Goal: Book appointment/travel/reservation

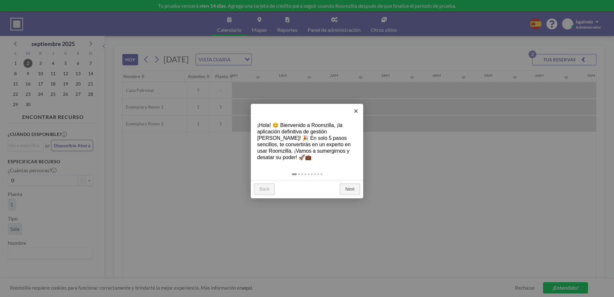
scroll to position [0, 875]
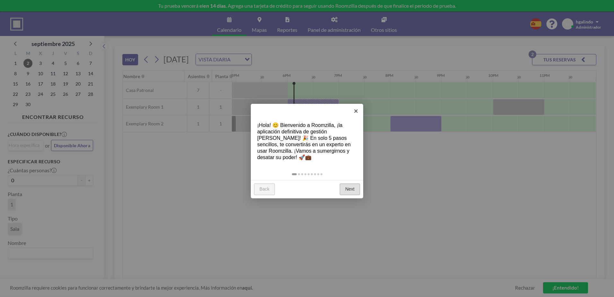
click at [348, 191] on link "Next" at bounding box center [350, 189] width 20 height 12
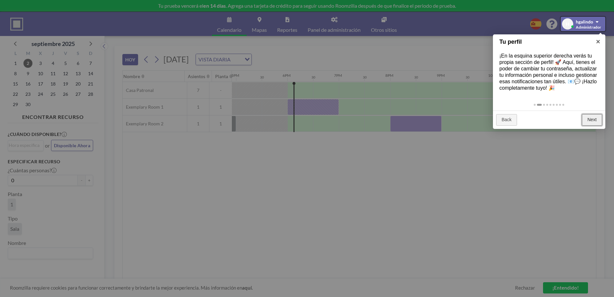
click at [592, 117] on link "Next" at bounding box center [592, 120] width 20 height 12
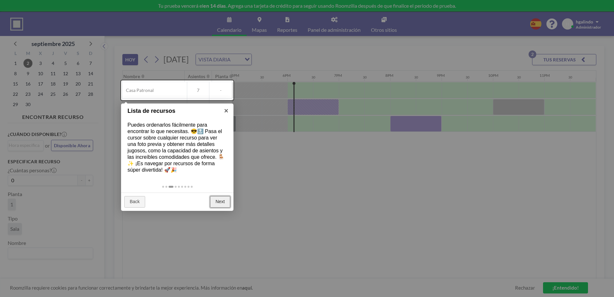
click at [217, 201] on link "Next" at bounding box center [220, 202] width 20 height 12
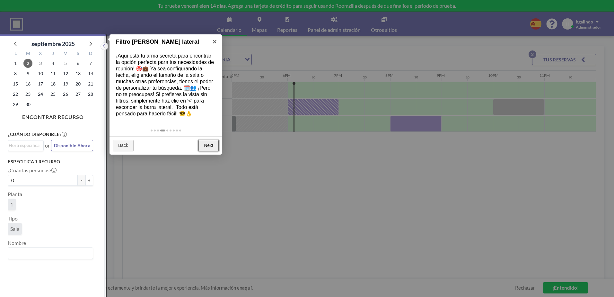
scroll to position [2, 0]
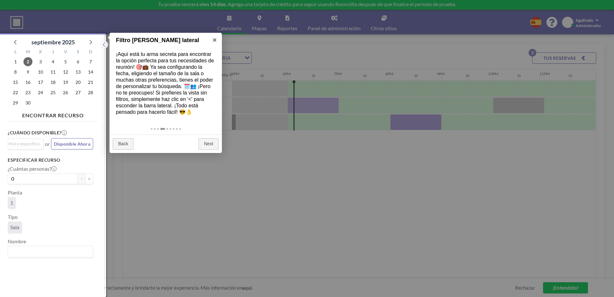
click at [209, 137] on div "Back Next" at bounding box center [166, 144] width 112 height 18
click at [207, 140] on link "Next" at bounding box center [209, 144] width 20 height 12
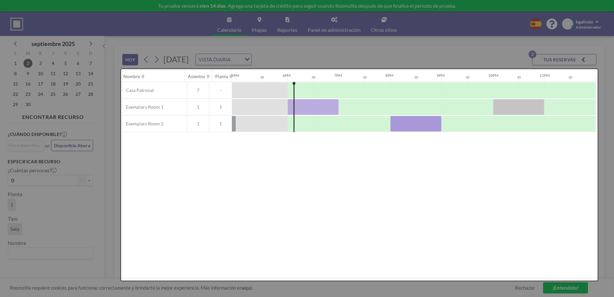
scroll to position [0, 0]
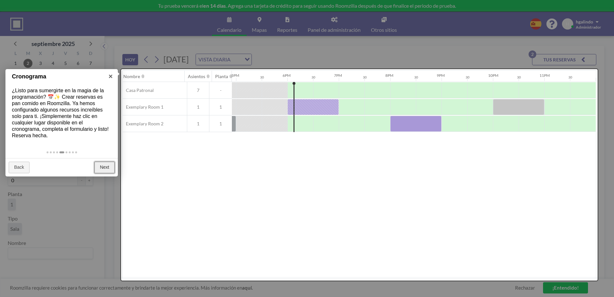
click at [104, 167] on link "Next" at bounding box center [104, 168] width 20 height 12
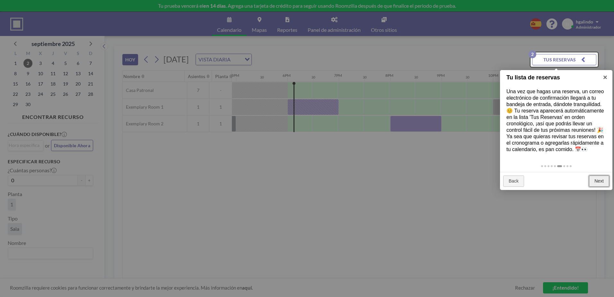
click at [596, 183] on link "Next" at bounding box center [599, 181] width 20 height 12
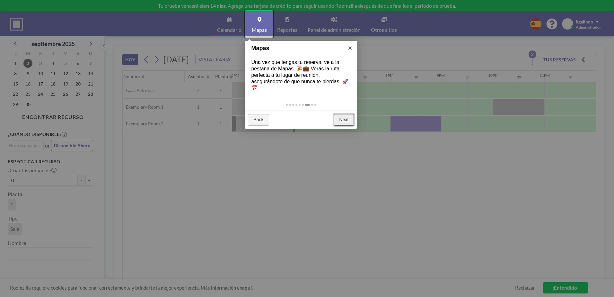
click at [334, 115] on link "Next" at bounding box center [344, 120] width 20 height 12
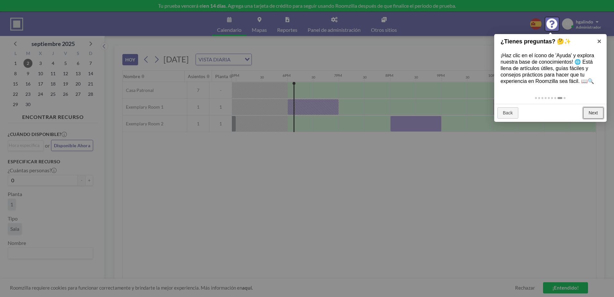
click at [592, 114] on link "Next" at bounding box center [593, 113] width 20 height 12
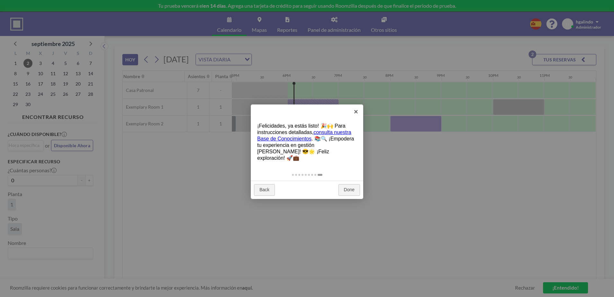
click at [343, 174] on div "× ¡Felicidades, ya estás listo! 🎉🙌 Para instrucciones detalladas, consulta nues…" at bounding box center [307, 151] width 112 height 94
drag, startPoint x: 343, startPoint y: 174, endPoint x: 346, endPoint y: 183, distance: 9.2
click at [346, 184] on link "Done" at bounding box center [350, 190] width 22 height 12
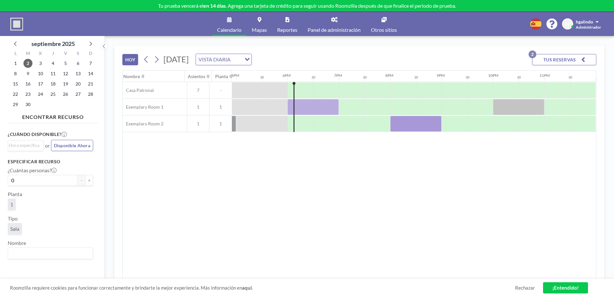
click at [338, 185] on div "Nombre Asientos Planta 12AM 30 1AM 30 2AM 30 3AM 30 4AM 30 5AM 30 6AM 30 7AM 30…" at bounding box center [359, 175] width 473 height 208
click at [562, 290] on link "¡Entendido!" at bounding box center [565, 287] width 45 height 11
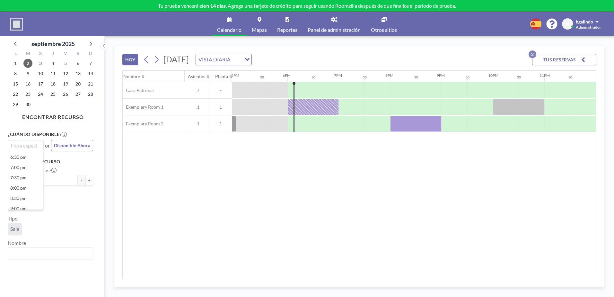
click at [17, 146] on input "Search for option" at bounding box center [24, 146] width 31 height 8
click at [195, 206] on div "Nombre Asientos Planta 12AM 30 1AM 30 2AM 30 3AM 30 4AM 30 5AM 30 6AM 30 7AM 30…" at bounding box center [359, 175] width 473 height 208
click at [39, 64] on span "3" at bounding box center [40, 63] width 9 height 9
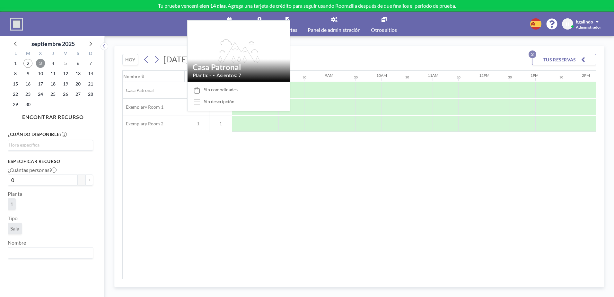
scroll to position [0, 385]
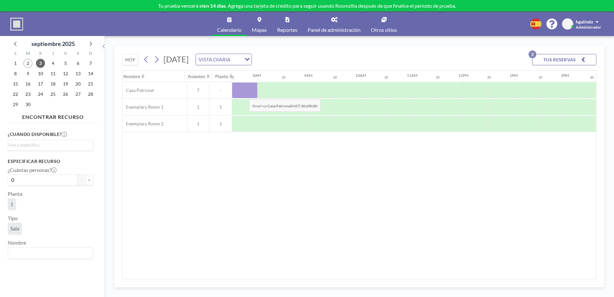
click at [244, 94] on div at bounding box center [245, 90] width 26 height 16
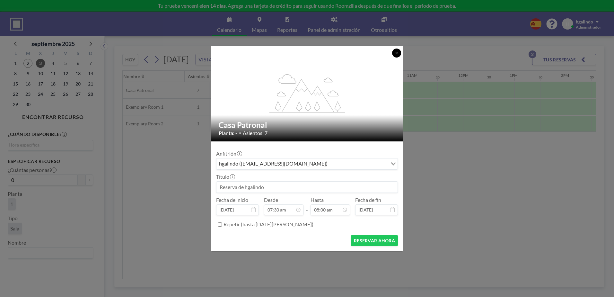
click at [400, 54] on button at bounding box center [396, 53] width 9 height 9
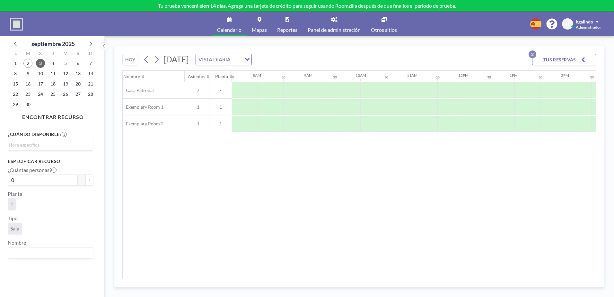
click at [344, 27] on span "Panel de administración" at bounding box center [334, 29] width 53 height 5
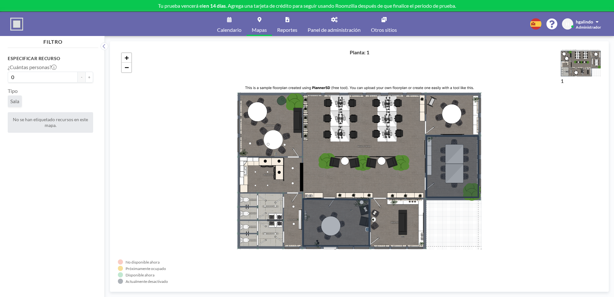
click at [134, 90] on div "+ −" at bounding box center [359, 166] width 483 height 235
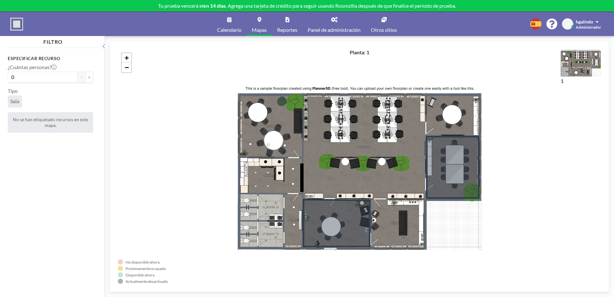
click at [225, 26] on link "Calendario" at bounding box center [229, 24] width 35 height 24
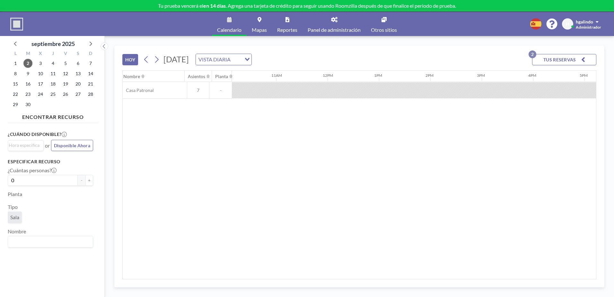
scroll to position [0, 597]
click at [252, 65] on div "VISTA DIARIA Loading..." at bounding box center [224, 59] width 56 height 11
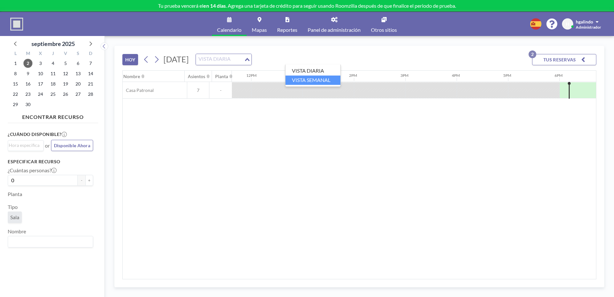
click at [297, 80] on li "VISTA SEMANAL" at bounding box center [313, 79] width 55 height 9
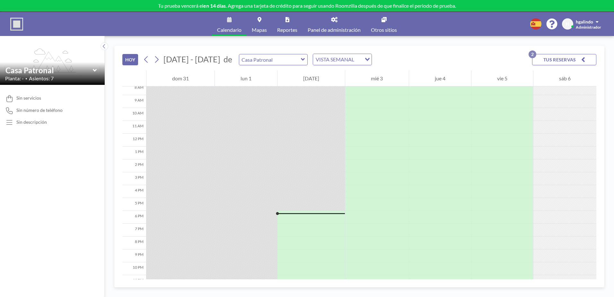
scroll to position [119, 0]
click at [337, 58] on div "VISTA SEMANAL" at bounding box center [337, 59] width 49 height 10
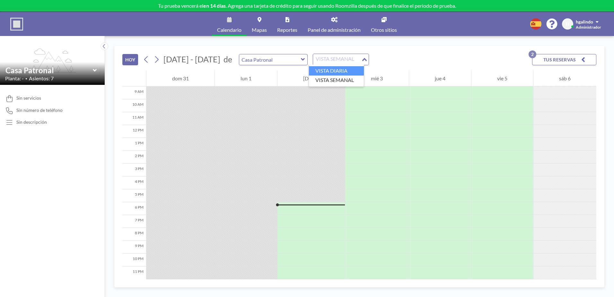
click at [329, 69] on li "VISTA DIARIA" at bounding box center [336, 70] width 55 height 9
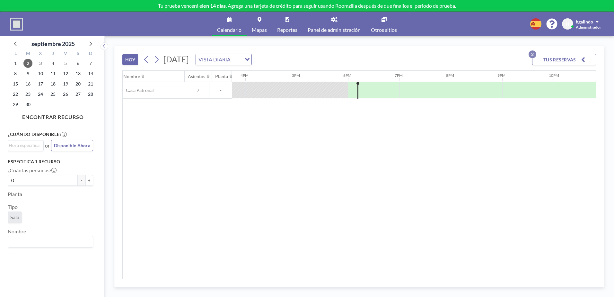
scroll to position [0, 874]
click at [131, 61] on button "HOY" at bounding box center [130, 59] width 16 height 11
click at [245, 89] on div at bounding box center [261, 90] width 51 height 16
click at [298, 94] on div at bounding box center [318, 90] width 40 height 16
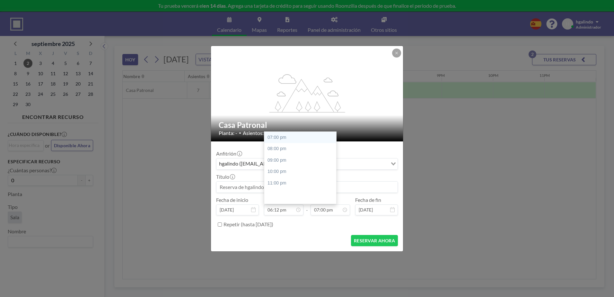
click at [272, 138] on div "07:00 pm" at bounding box center [301, 138] width 75 height 12
type input "07:00 pm"
type input "08:00 pm"
click at [297, 215] on div "Anfitrión hgalindo ([EMAIL_ADDRESS][DOMAIN_NAME]) Loading... Título Fecha de in…" at bounding box center [307, 187] width 182 height 83
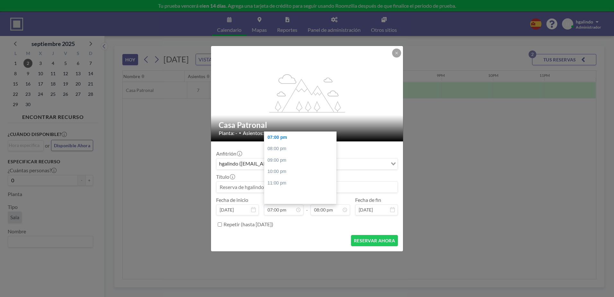
click at [278, 137] on div "07:00 pm" at bounding box center [301, 138] width 75 height 12
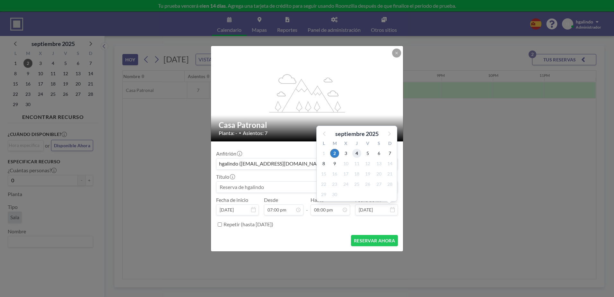
click at [357, 155] on span "4" at bounding box center [356, 153] width 9 height 9
type input "[DATE]"
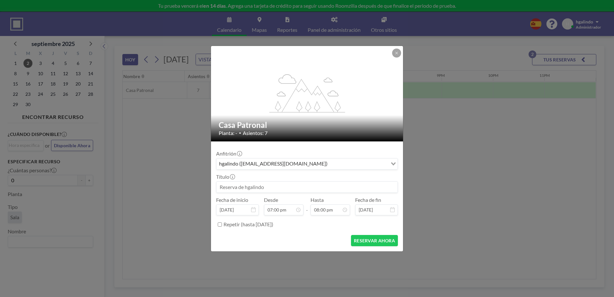
click at [252, 210] on icon at bounding box center [253, 209] width 4 height 5
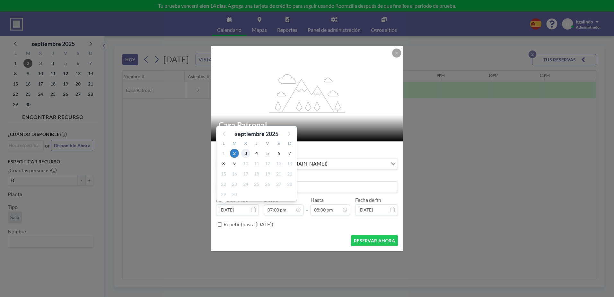
click at [243, 153] on span "3" at bounding box center [245, 153] width 9 height 9
type input "[DATE]"
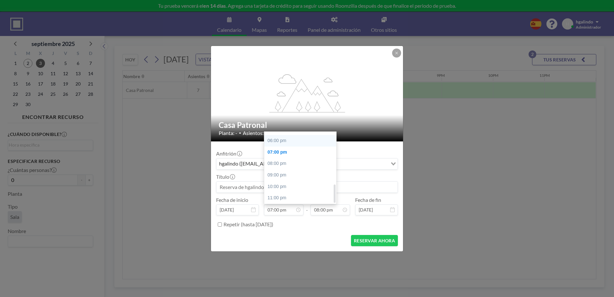
click at [270, 141] on div "06:00 pm" at bounding box center [301, 141] width 75 height 12
type input "06:00 pm"
click at [296, 194] on div "07:00 pm" at bounding box center [315, 194] width 75 height 12
type input "07:00 pm"
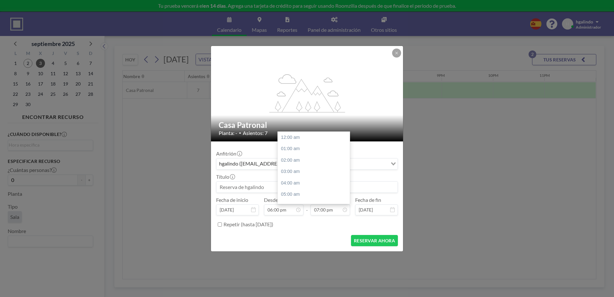
scroll to position [202, 0]
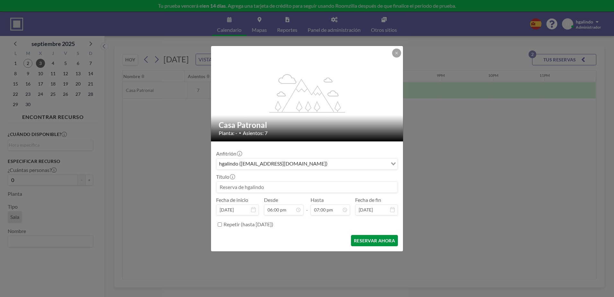
click at [363, 240] on button "RESERVAR AHORA" at bounding box center [374, 240] width 47 height 11
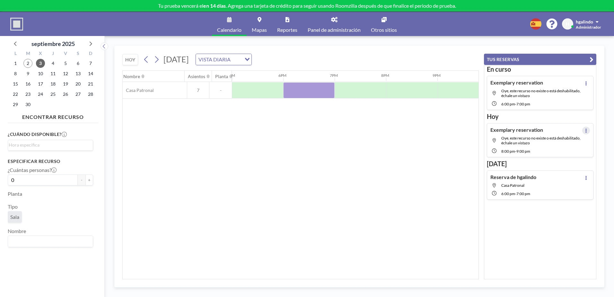
click at [585, 131] on icon at bounding box center [586, 130] width 3 height 4
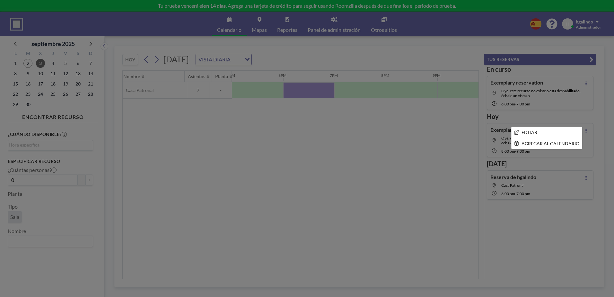
click at [435, 182] on div at bounding box center [307, 148] width 614 height 297
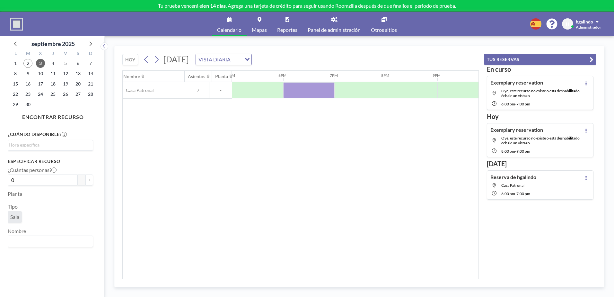
click at [517, 192] on span "-" at bounding box center [515, 193] width 1 height 5
click at [585, 179] on icon at bounding box center [586, 178] width 3 height 4
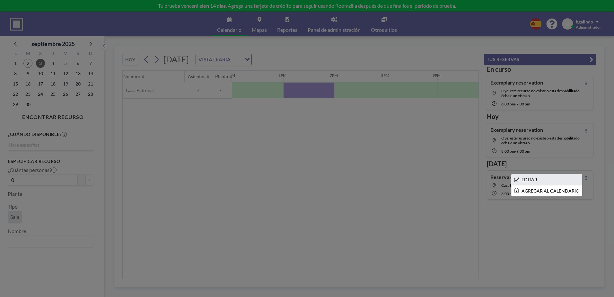
click at [520, 181] on li "EDITAR" at bounding box center [547, 179] width 70 height 11
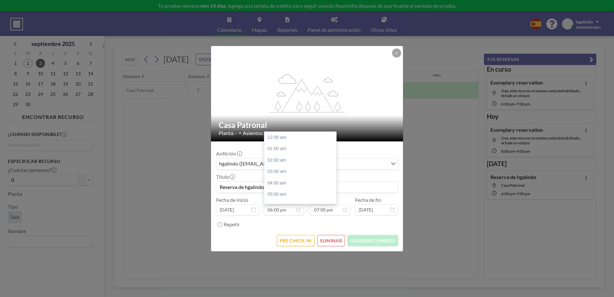
scroll to position [202, 0]
click at [253, 211] on icon at bounding box center [253, 209] width 4 height 5
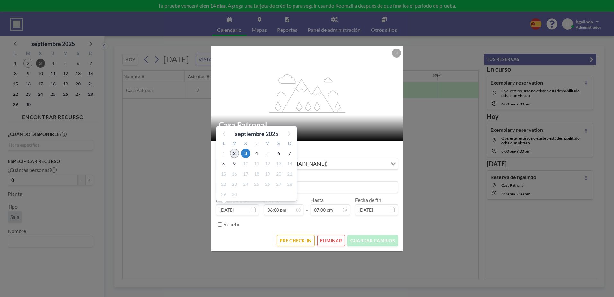
click at [232, 154] on span "2" at bounding box center [234, 153] width 9 height 9
type input "[DATE]"
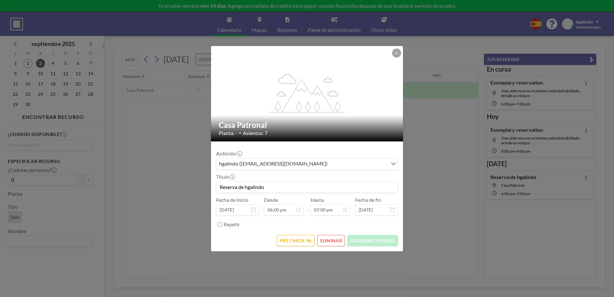
drag, startPoint x: 305, startPoint y: 222, endPoint x: 295, endPoint y: 217, distance: 10.8
click at [304, 222] on div "Repetir" at bounding box center [311, 224] width 174 height 11
click at [292, 209] on input "06:00 pm" at bounding box center [284, 209] width 40 height 11
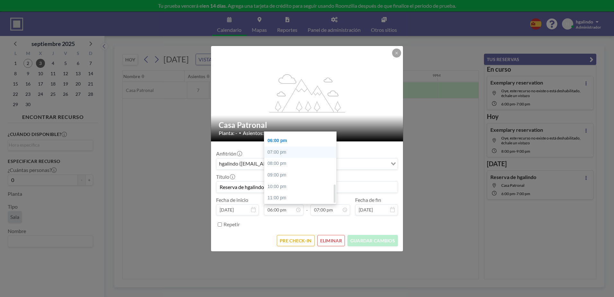
click at [273, 152] on div "07:00 pm" at bounding box center [301, 152] width 75 height 12
type input "07:00 pm"
type input "08:00 pm"
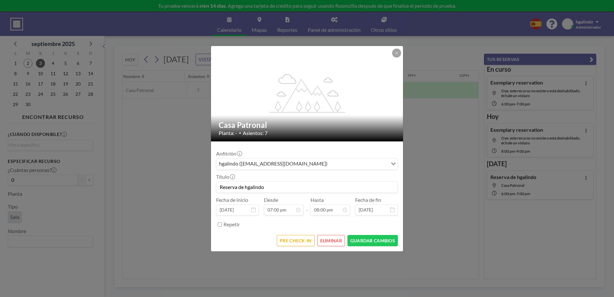
scroll to position [0, 925]
click at [379, 240] on button "GUARDAR CAMBIOS" at bounding box center [373, 240] width 50 height 11
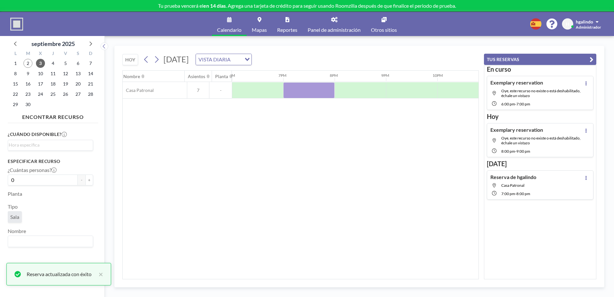
click at [242, 61] on div "VISTA DIARIA" at bounding box center [219, 59] width 46 height 10
click at [301, 80] on li "VISTA SEMANAL" at bounding box center [322, 79] width 55 height 9
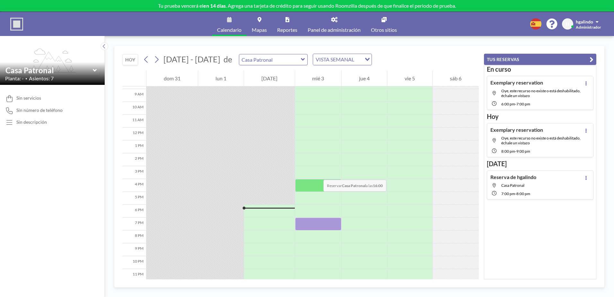
scroll to position [119, 0]
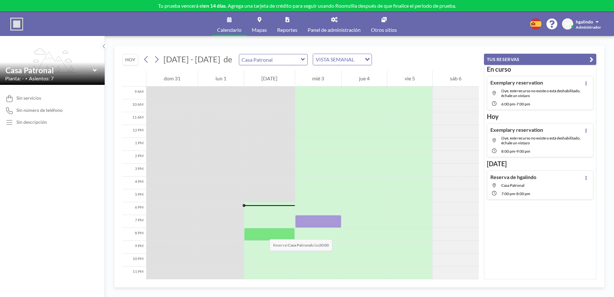
click at [263, 233] on div at bounding box center [269, 234] width 51 height 13
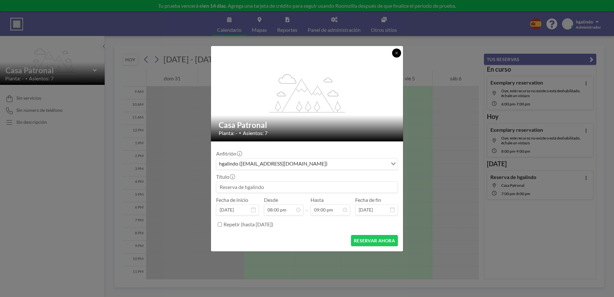
click at [395, 53] on button at bounding box center [396, 53] width 9 height 9
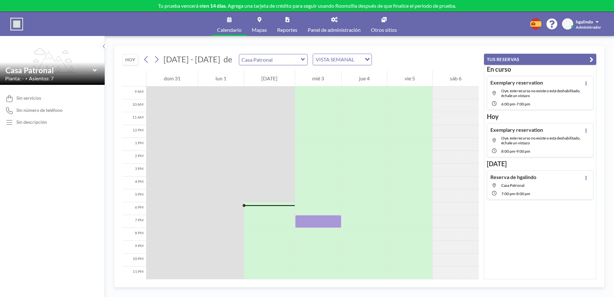
click at [29, 101] on div "Sin servicios" at bounding box center [52, 98] width 94 height 7
click at [105, 45] on icon at bounding box center [104, 46] width 4 height 6
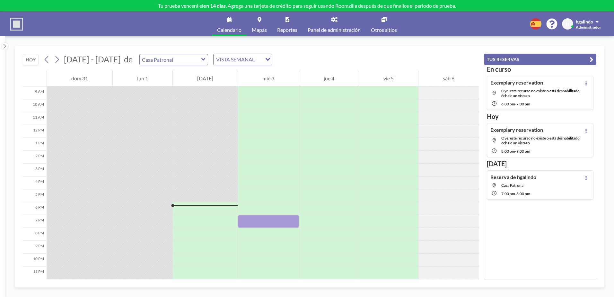
click at [332, 31] on span "Panel de administración" at bounding box center [334, 29] width 53 height 5
